Goal: Answer question/provide support

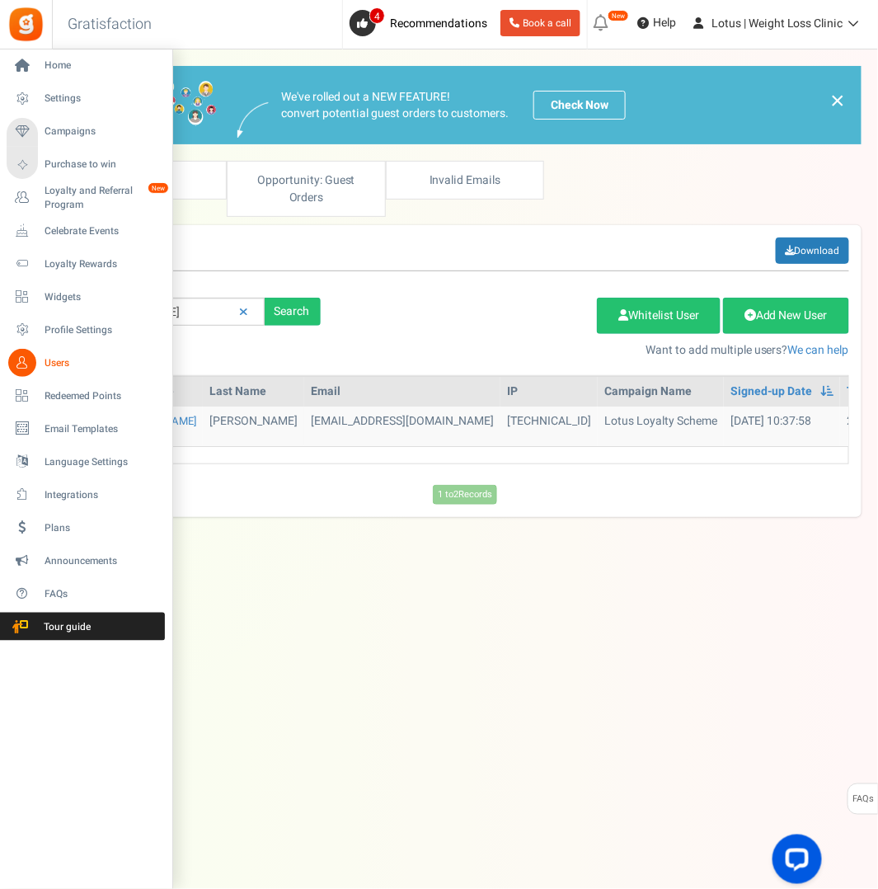
click at [57, 364] on span "Users" at bounding box center [102, 363] width 115 height 14
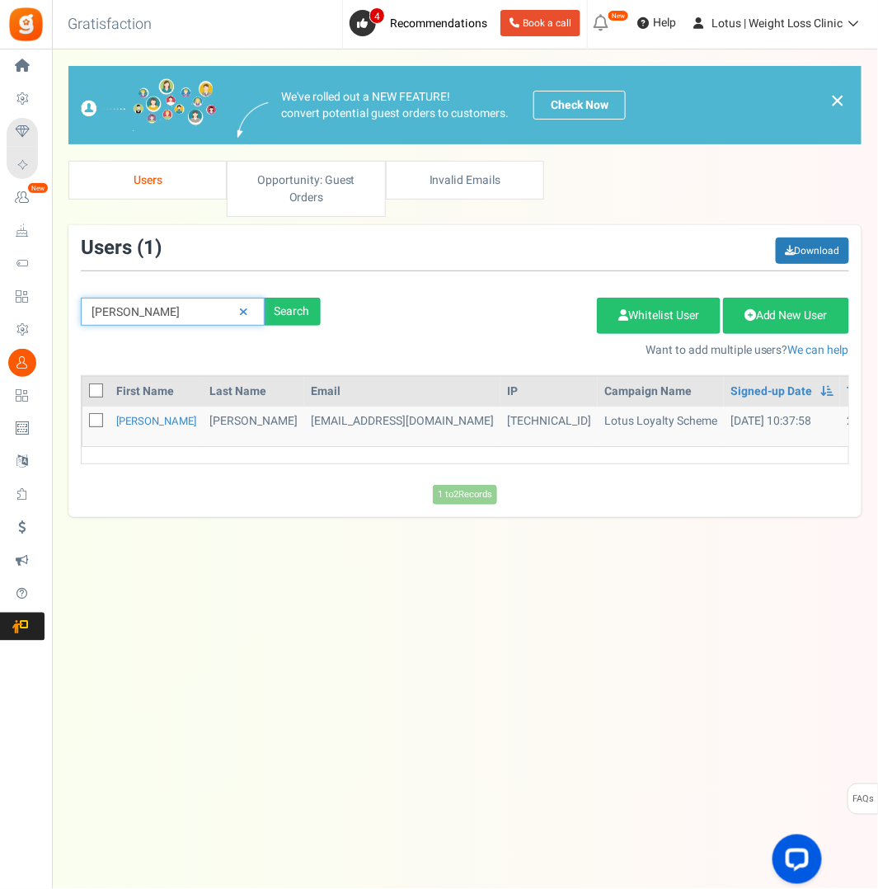
drag, startPoint x: 175, startPoint y: 303, endPoint x: 56, endPoint y: 298, distance: 118.8
click at [56, 298] on div "× Close Add Points ? First Name Last Name Email Do you want to give Welcome bon…" at bounding box center [465, 291] width 826 height 451
paste input "[EMAIL_ADDRESS][DOMAIN_NAME]"
type input "[EMAIL_ADDRESS][DOMAIN_NAME]"
click at [305, 317] on div "Search" at bounding box center [293, 312] width 56 height 28
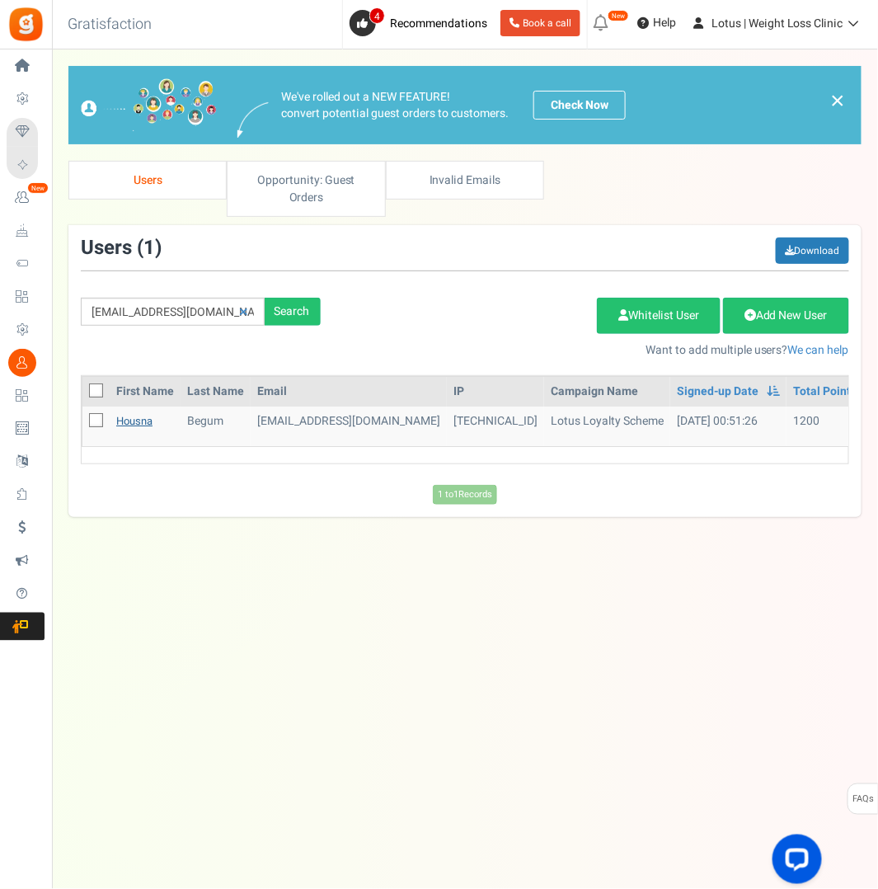
click at [134, 418] on link "Housna" at bounding box center [134, 421] width 36 height 16
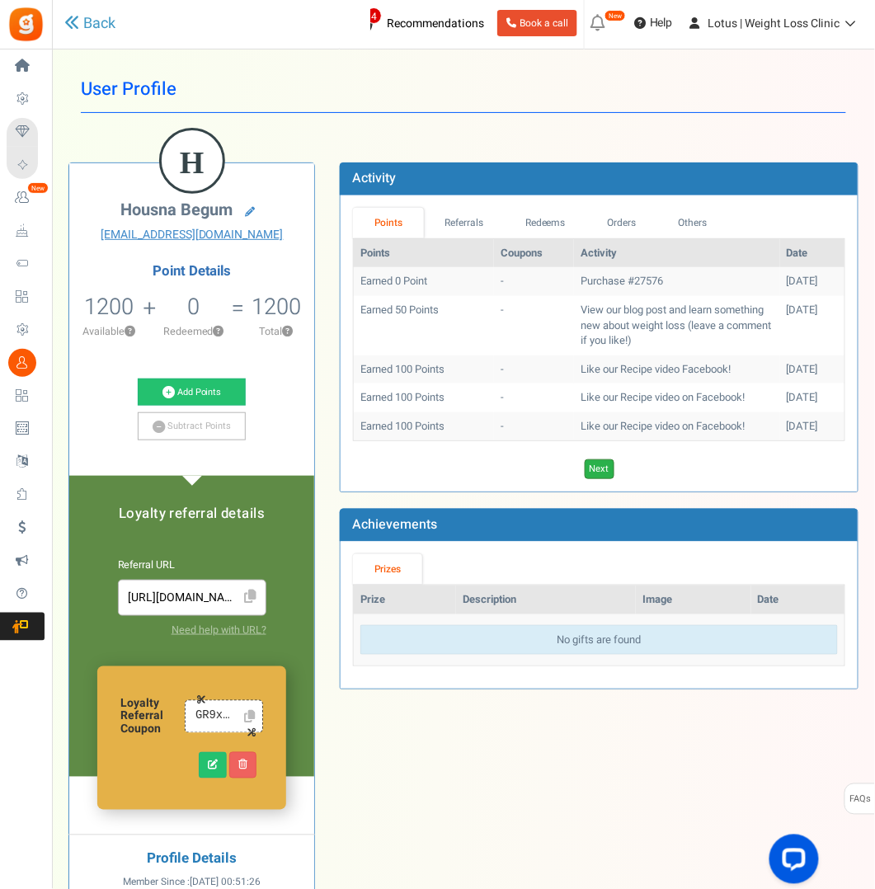
click at [593, 460] on link "Next" at bounding box center [599, 469] width 30 height 20
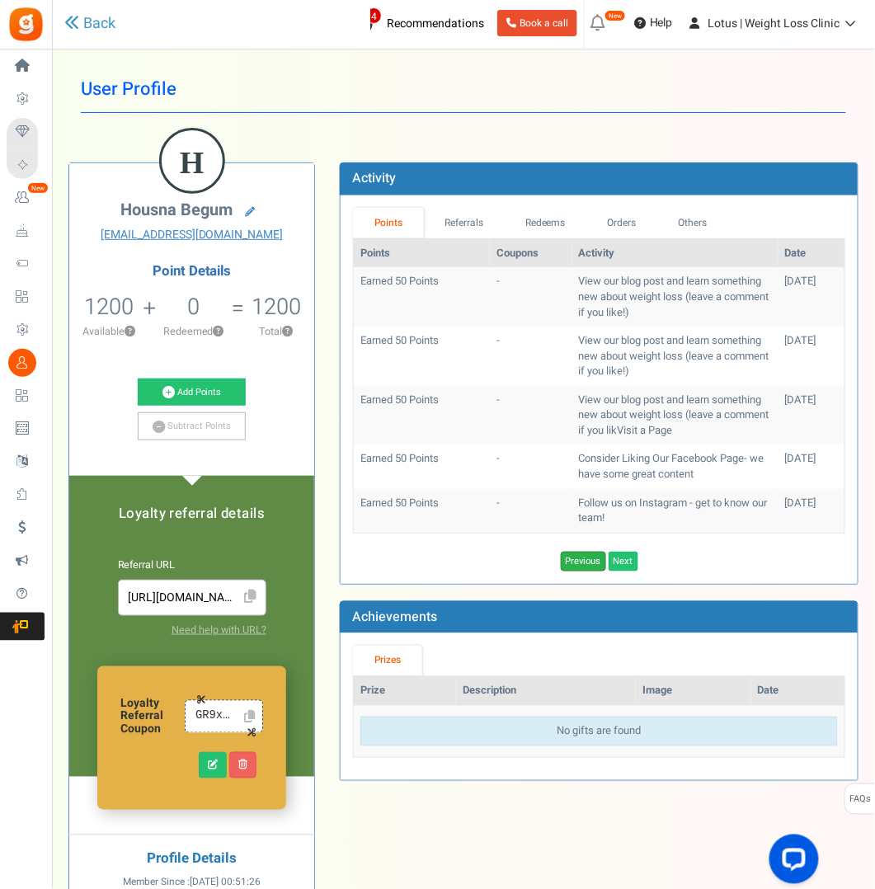
click at [580, 554] on link "Previous" at bounding box center [583, 561] width 45 height 20
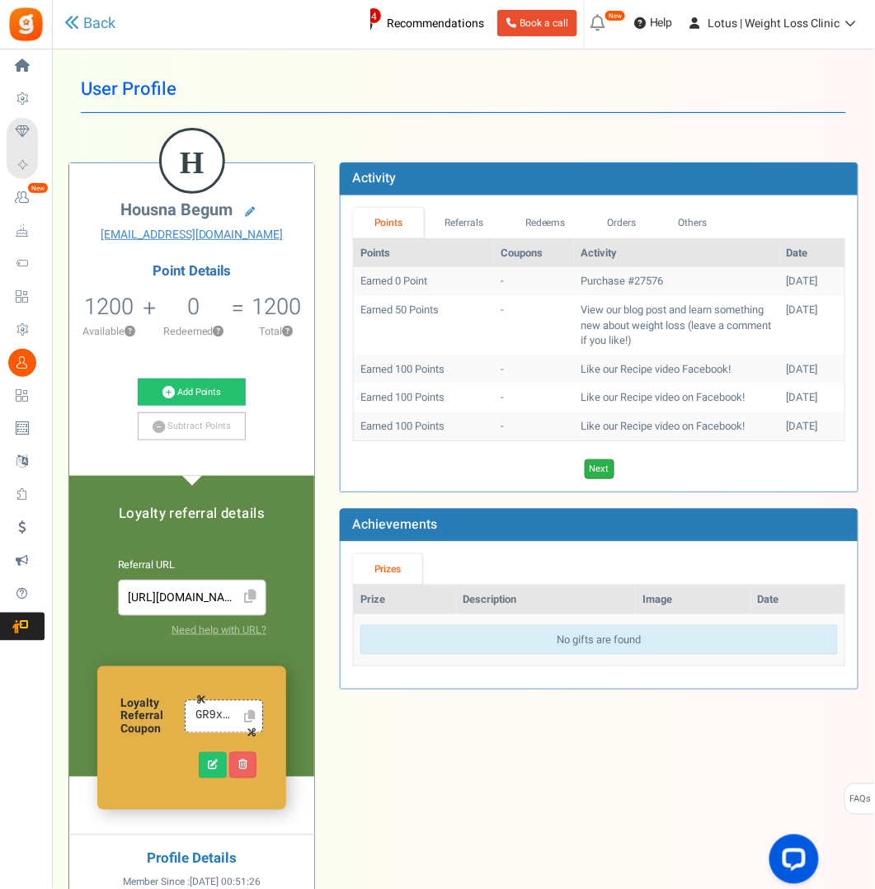
click at [599, 464] on link "Next" at bounding box center [599, 469] width 30 height 20
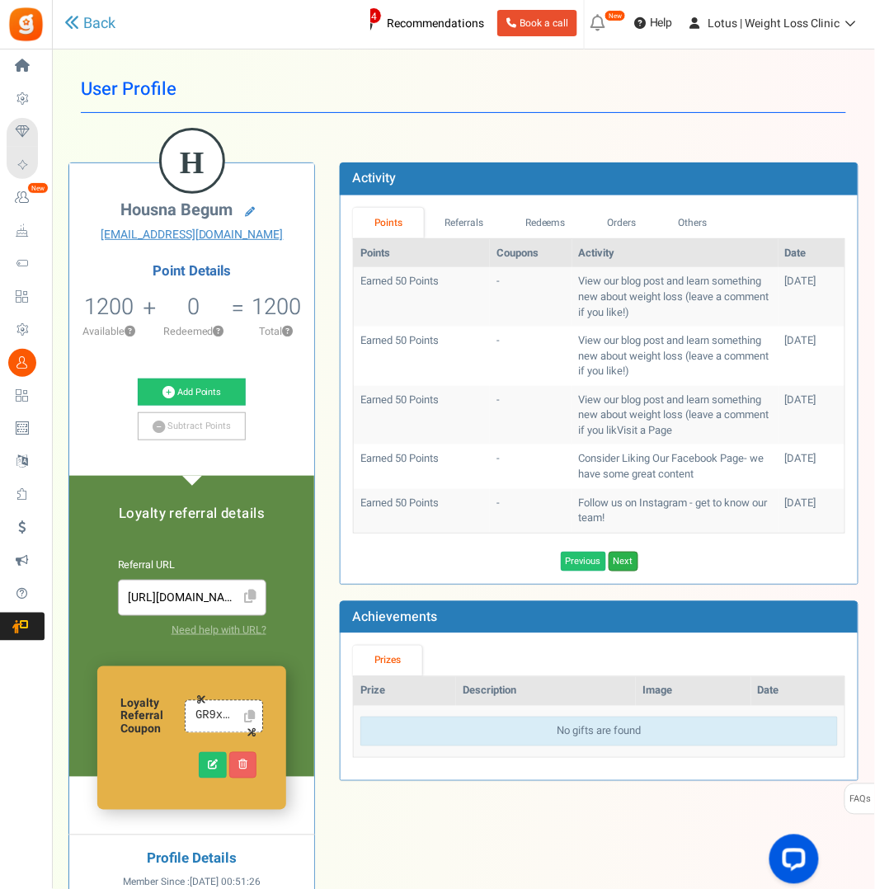
click at [623, 555] on link "Next" at bounding box center [623, 561] width 30 height 20
